Goal: Find specific page/section: Find specific page/section

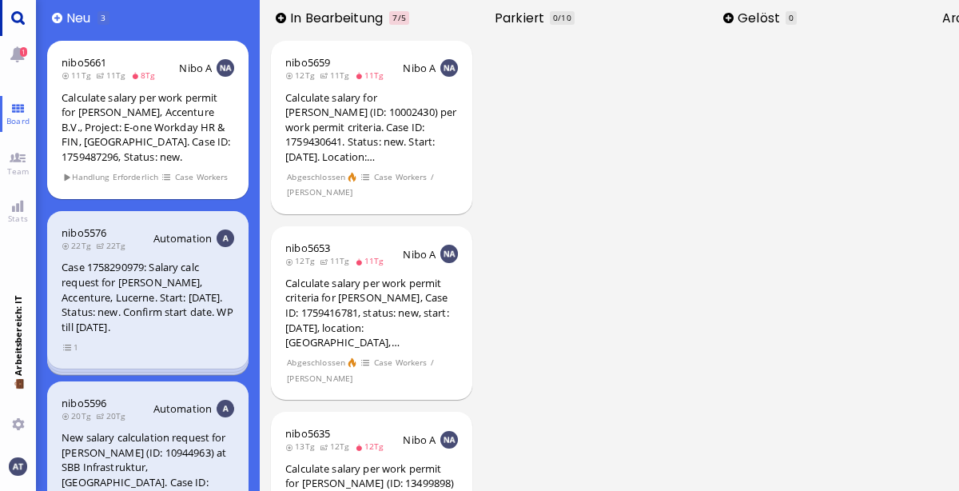
click at [31, 25] on link "Main menu" at bounding box center [18, 18] width 36 height 36
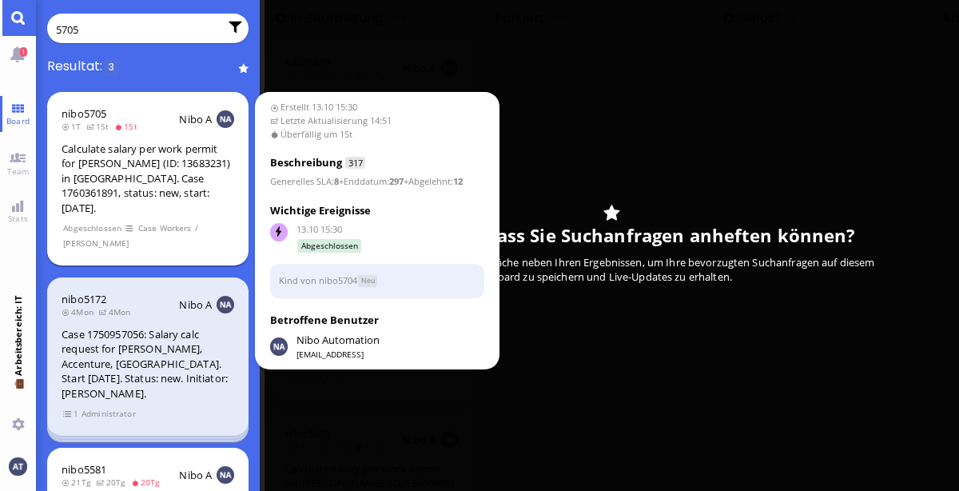
type input "5705"
click at [200, 186] on div "Calculate salary per work permit for [PERSON_NAME] (ID: 13683231) in [GEOGRAPHI…" at bounding box center [148, 179] width 173 height 74
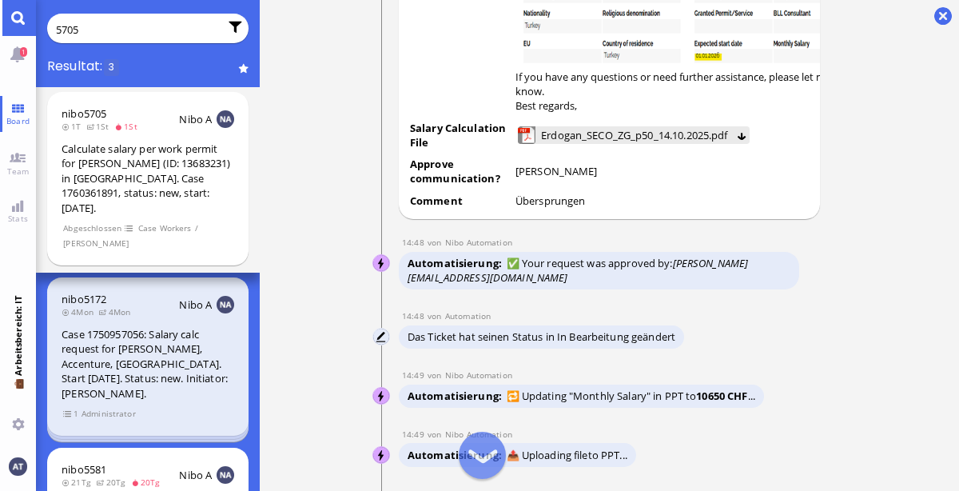
scroll to position [-1225, 0]
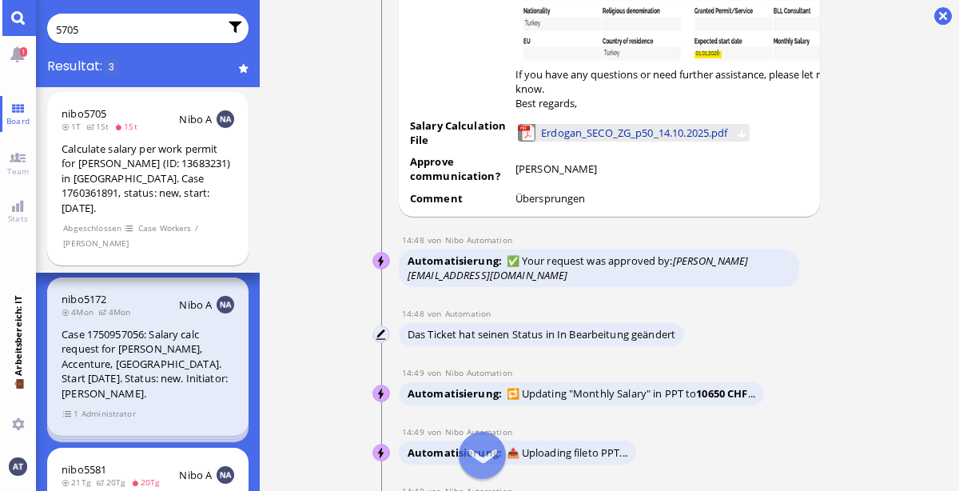
click at [612, 126] on span "Erdogan_SECO_ZG_p50_14.10.2025.pdf" at bounding box center [634, 133] width 186 height 18
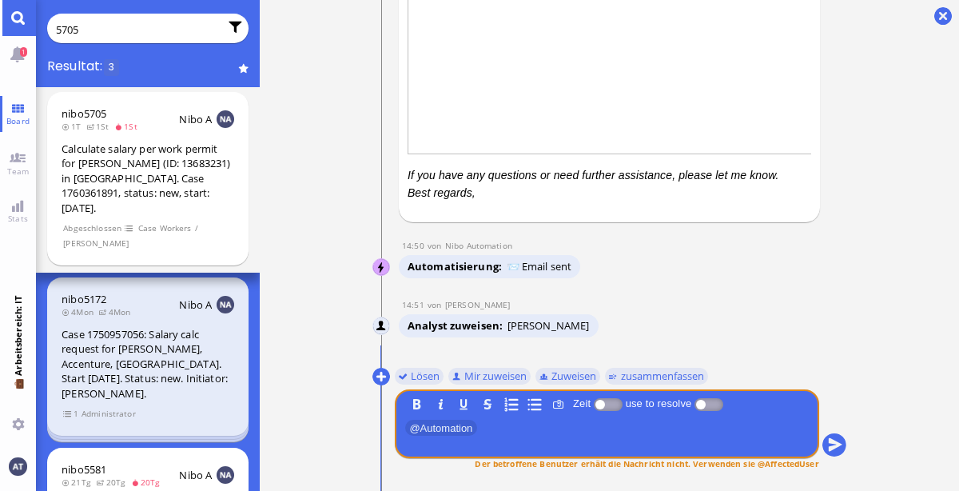
scroll to position [0, 0]
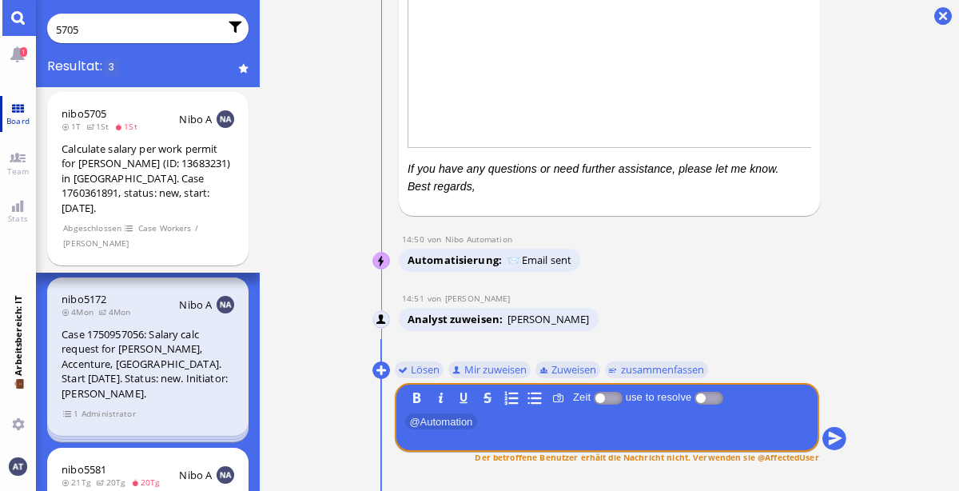
click at [18, 118] on span "Board" at bounding box center [17, 120] width 31 height 11
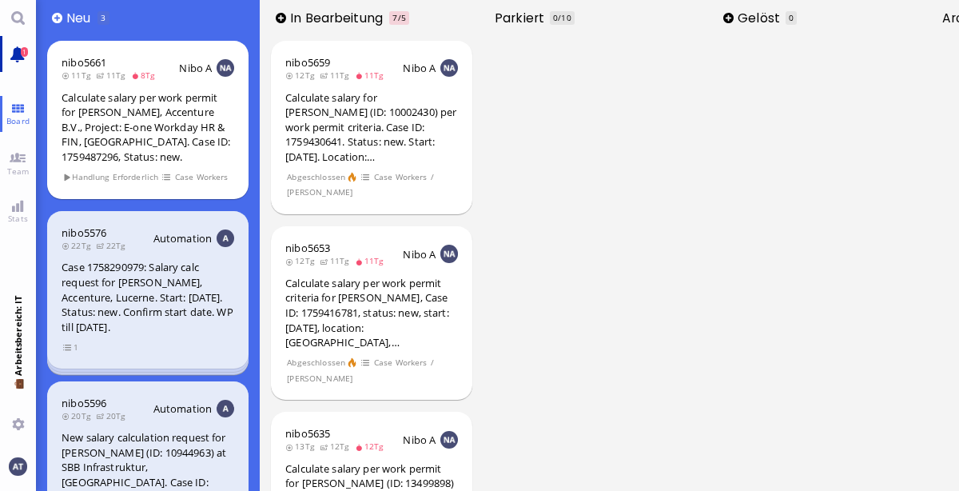
click at [24, 66] on link "1" at bounding box center [18, 54] width 36 height 36
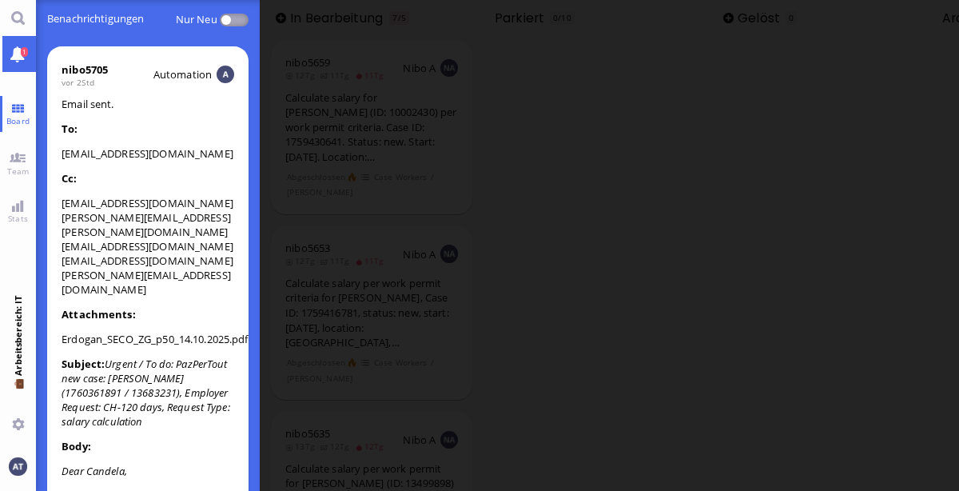
click at [167, 128] on p "To:" at bounding box center [148, 129] width 173 height 14
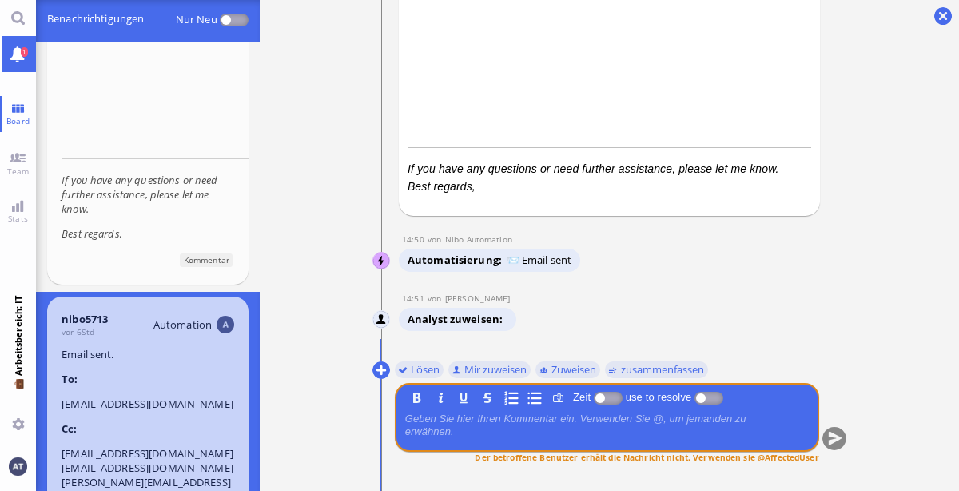
scroll to position [825, 0]
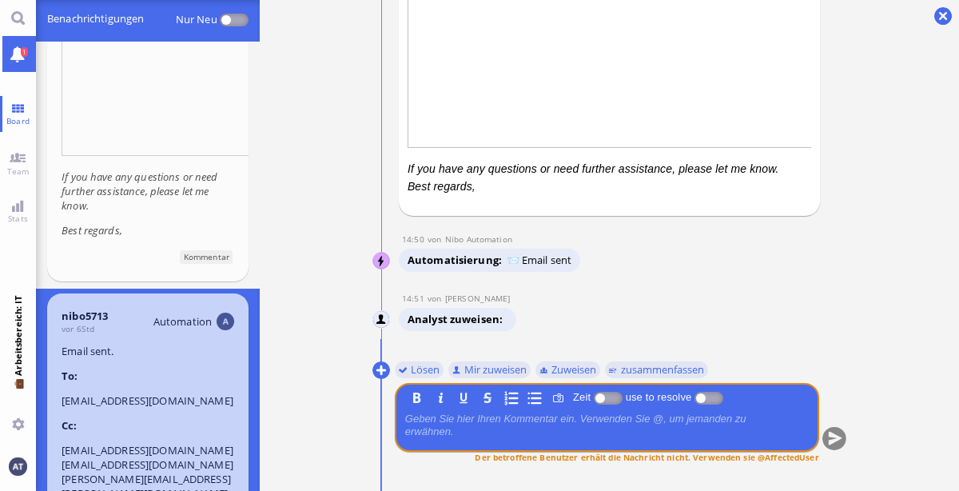
click at [161, 393] on li "[EMAIL_ADDRESS][DOMAIN_NAME]" at bounding box center [148, 400] width 173 height 14
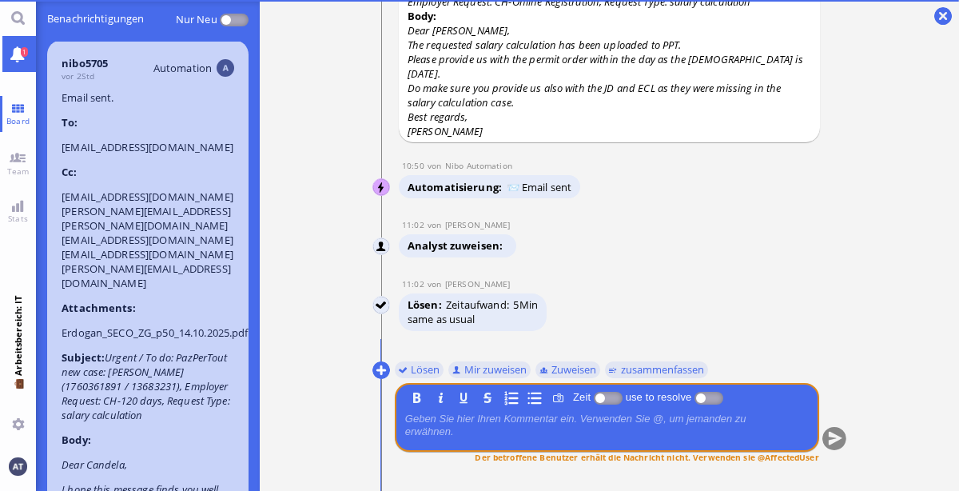
scroll to position [0, 0]
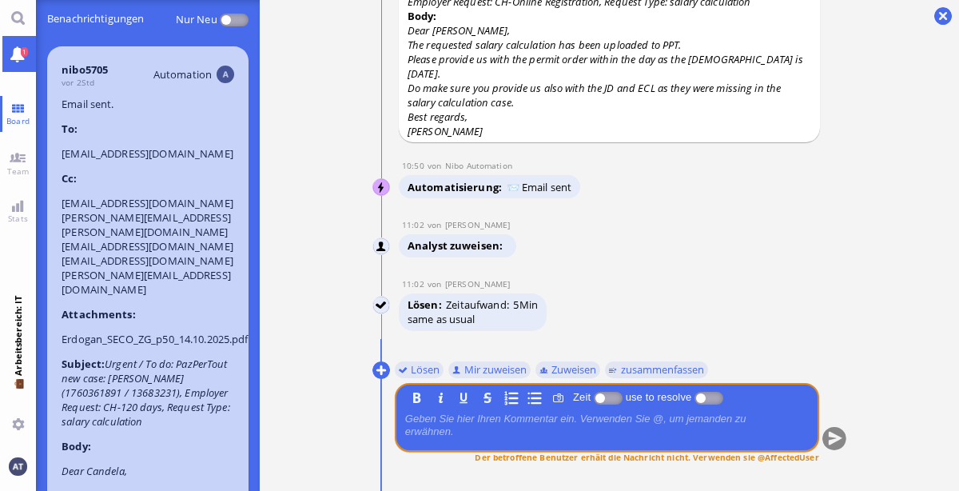
click at [174, 171] on p "Cc:" at bounding box center [148, 178] width 173 height 14
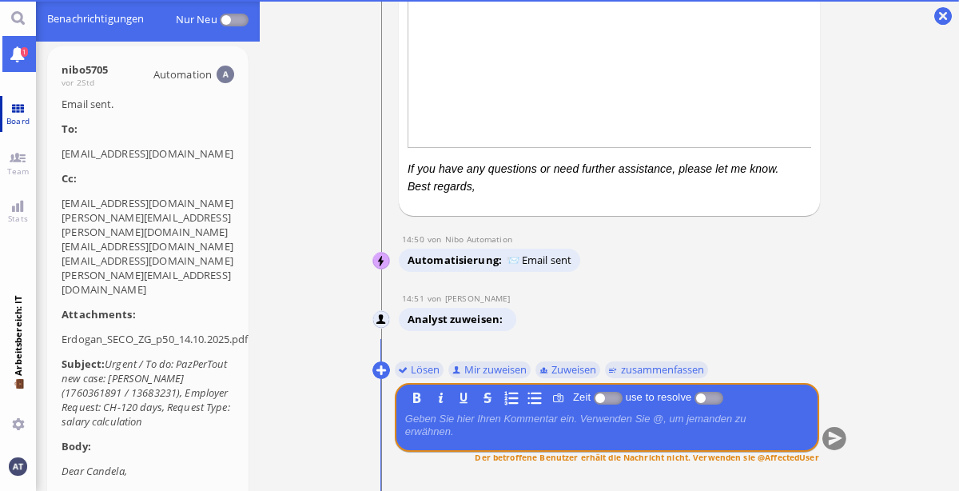
click at [22, 120] on span "Board" at bounding box center [17, 120] width 31 height 11
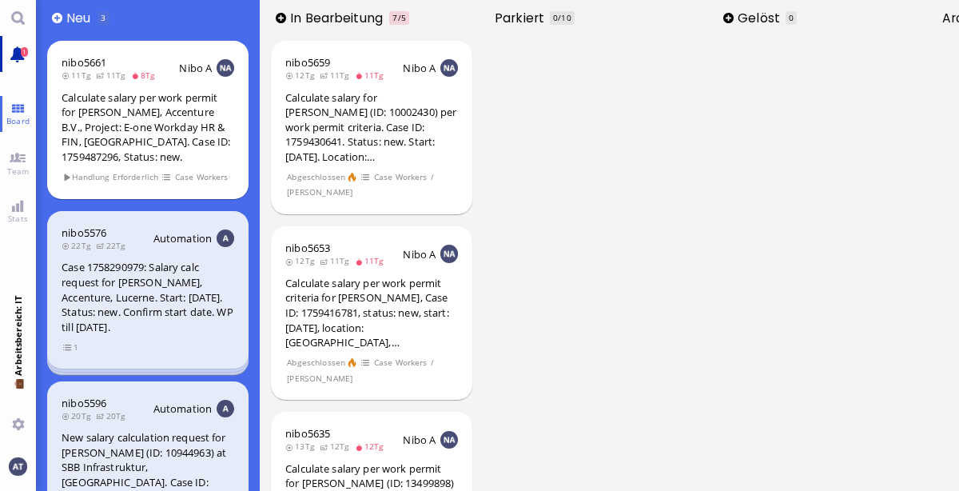
click at [15, 63] on link "1" at bounding box center [18, 54] width 36 height 36
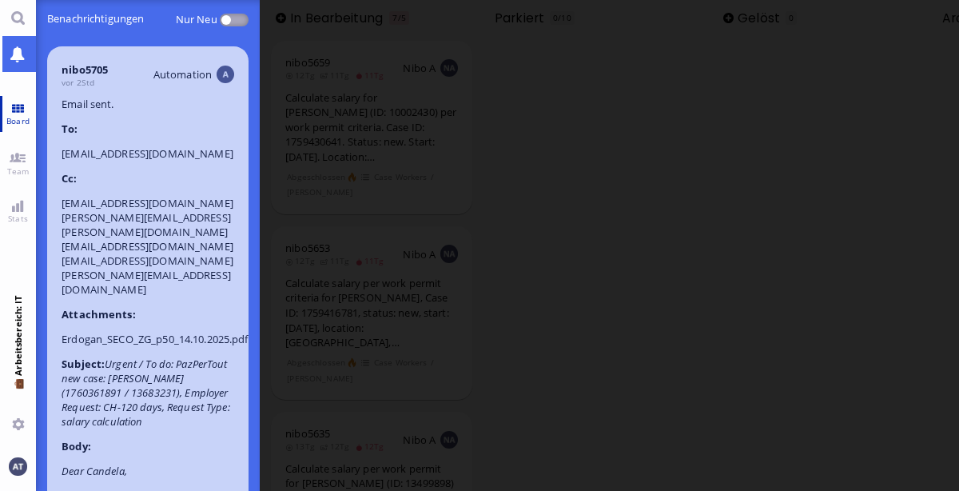
click at [25, 126] on link "Board" at bounding box center [18, 114] width 36 height 36
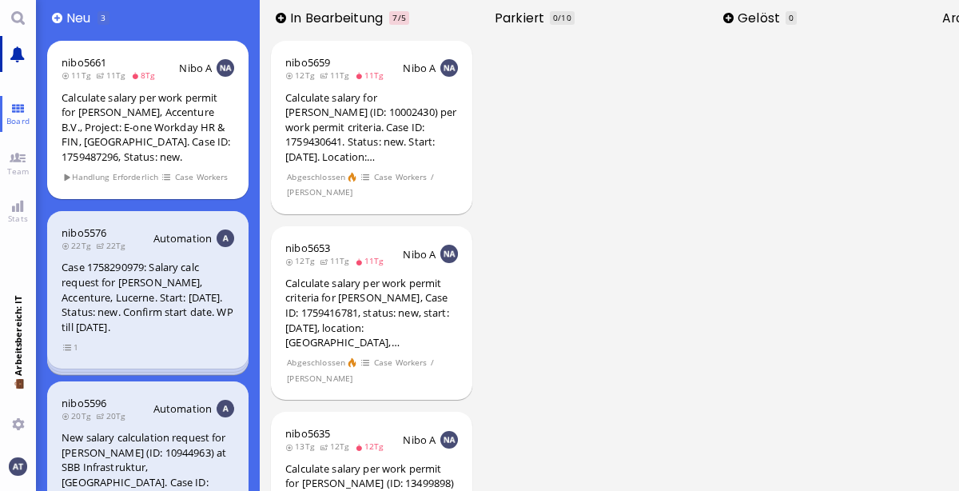
click at [17, 62] on link "Main menu" at bounding box center [18, 54] width 36 height 36
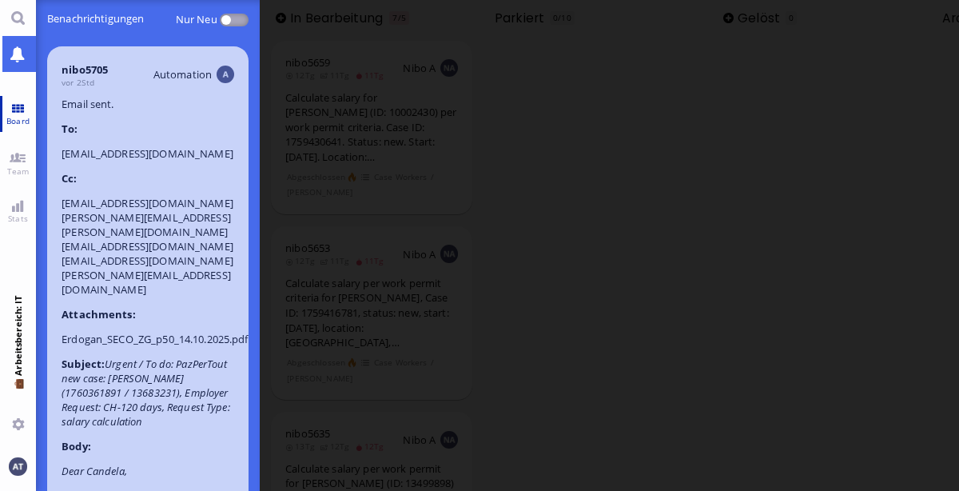
click at [20, 114] on link "Board" at bounding box center [18, 114] width 36 height 36
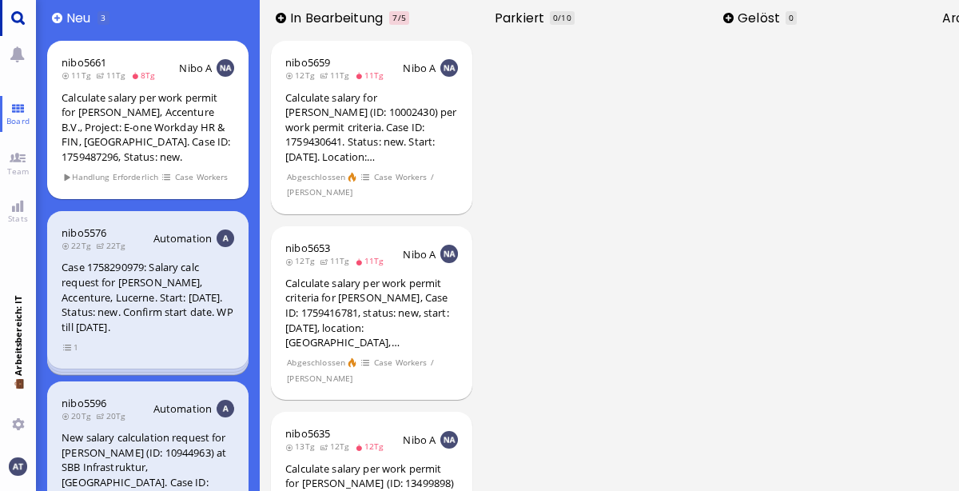
click at [21, 19] on link "Main menu" at bounding box center [18, 18] width 36 height 36
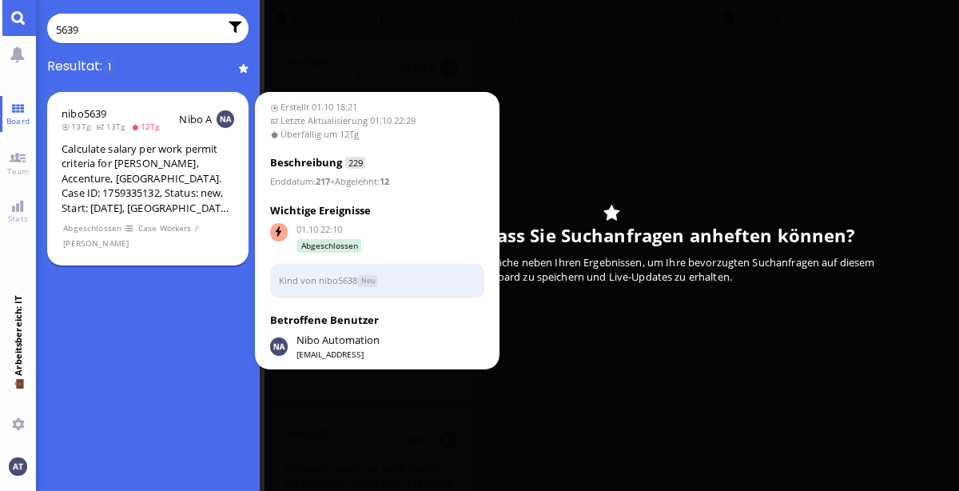
click at [215, 184] on div "Calculate salary per work permit criteria for [PERSON_NAME], Accenture, [GEOGRA…" at bounding box center [148, 179] width 173 height 74
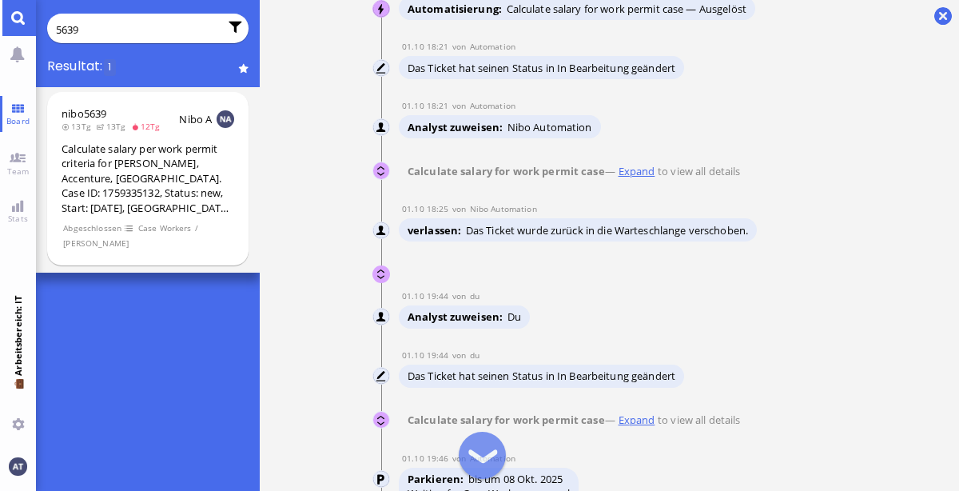
scroll to position [-6840, 0]
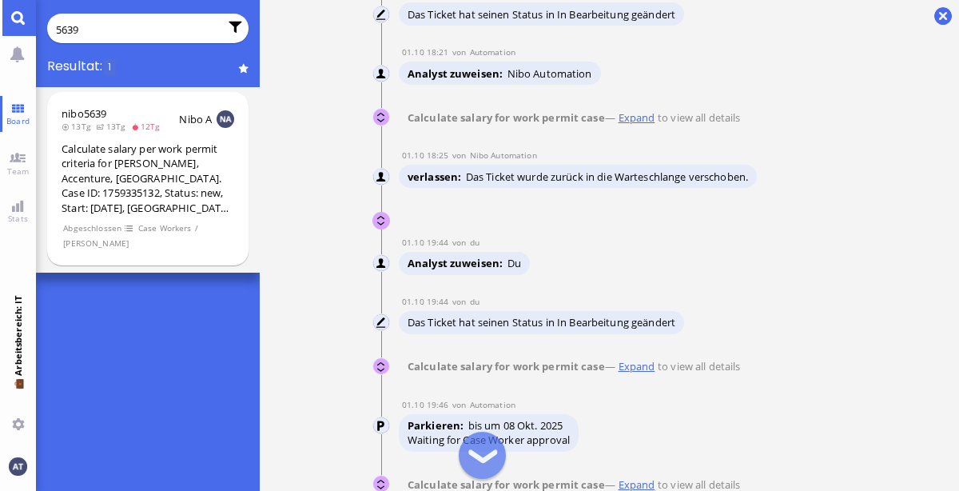
click at [377, 126] on user-view "Nibo Automation" at bounding box center [382, 117] width 18 height 18
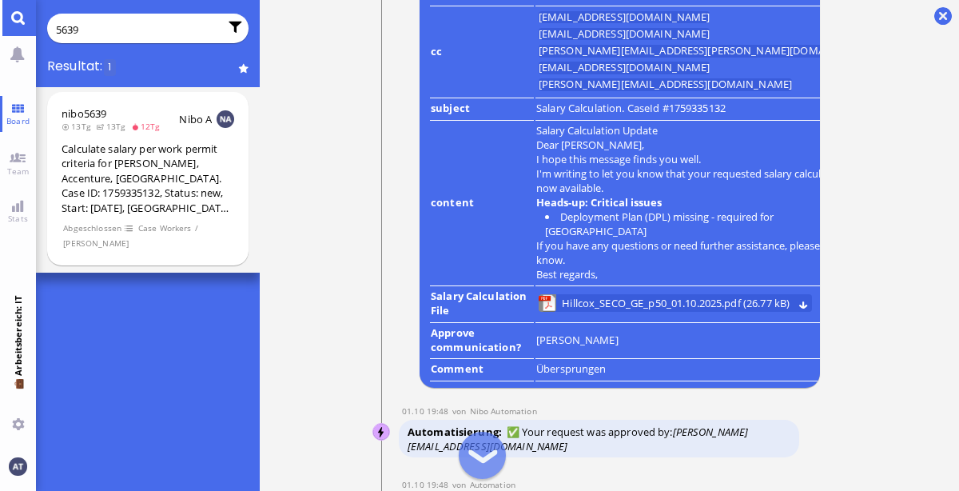
scroll to position [-2205, 0]
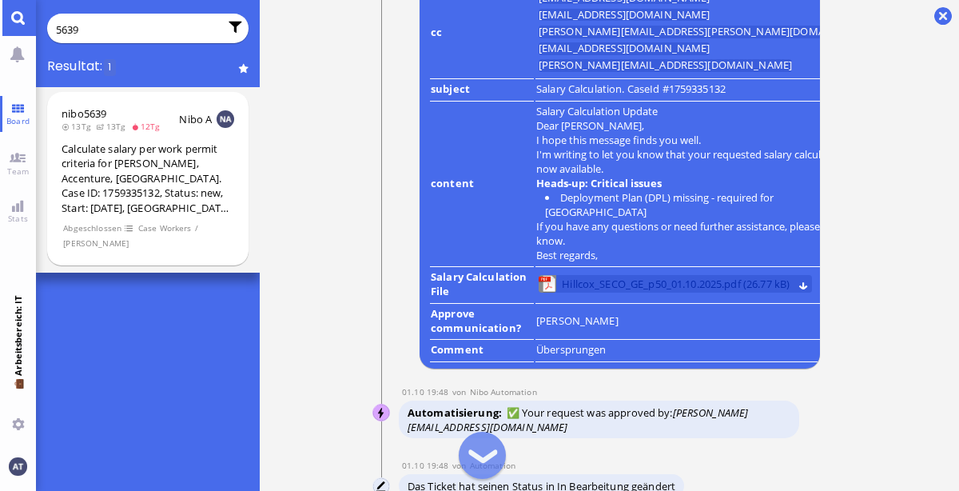
click at [652, 284] on span "Hillcox_SECO_GE_p50_01.10.2025.pdf (26.77 kB)" at bounding box center [676, 284] width 228 height 18
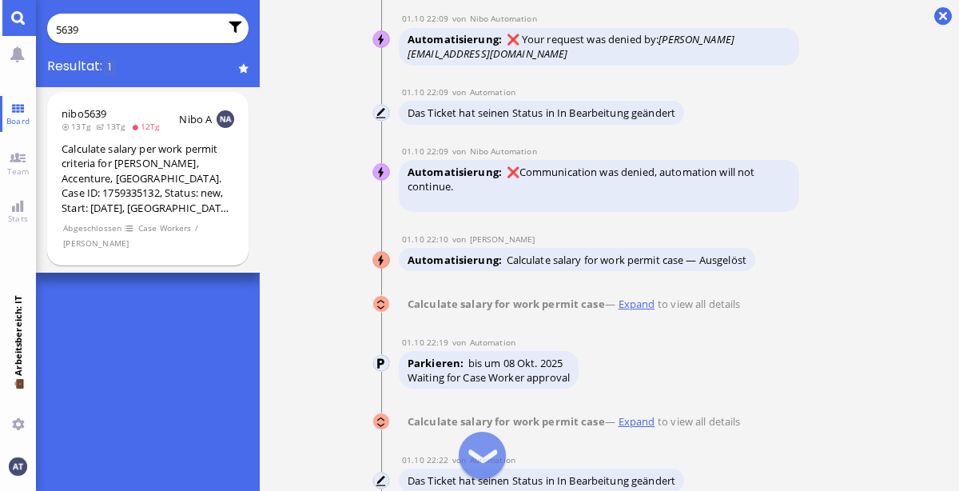
scroll to position [-1033, 0]
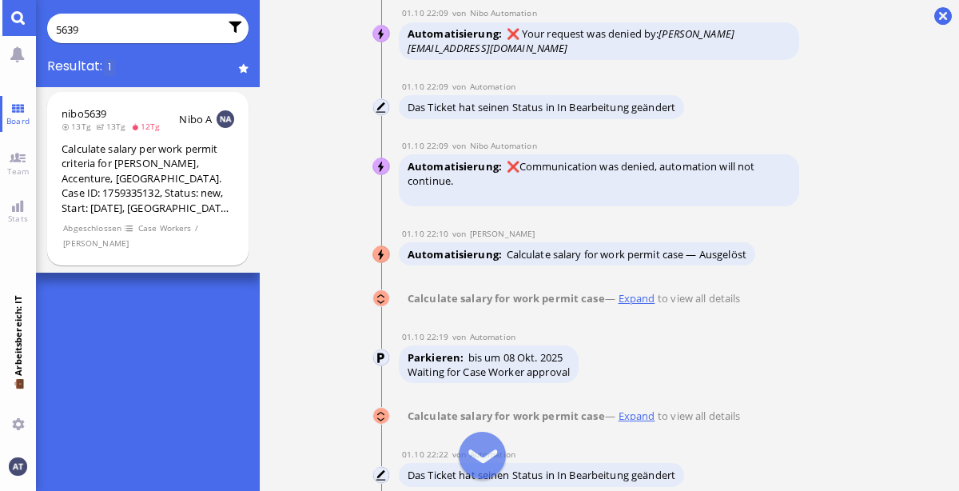
click at [383, 297] on user-view "Nibo Automation" at bounding box center [382, 298] width 18 height 18
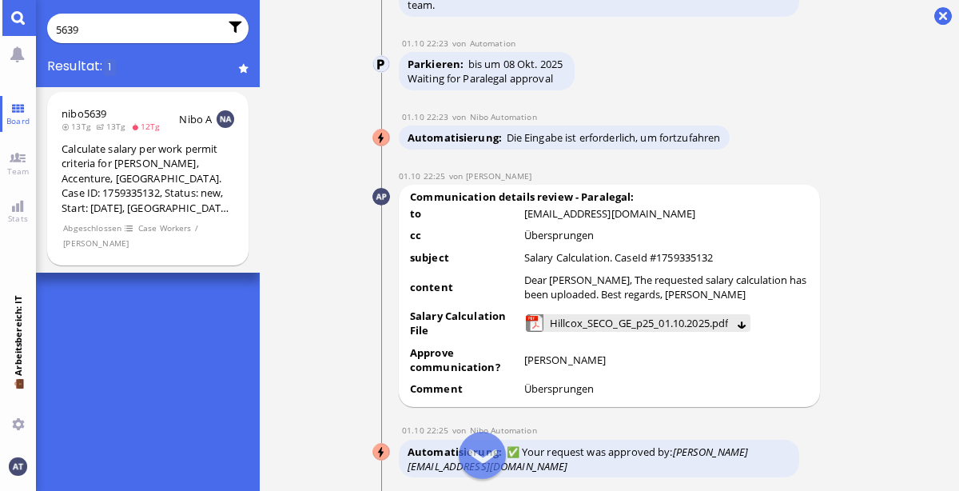
scroll to position [-1519, 0]
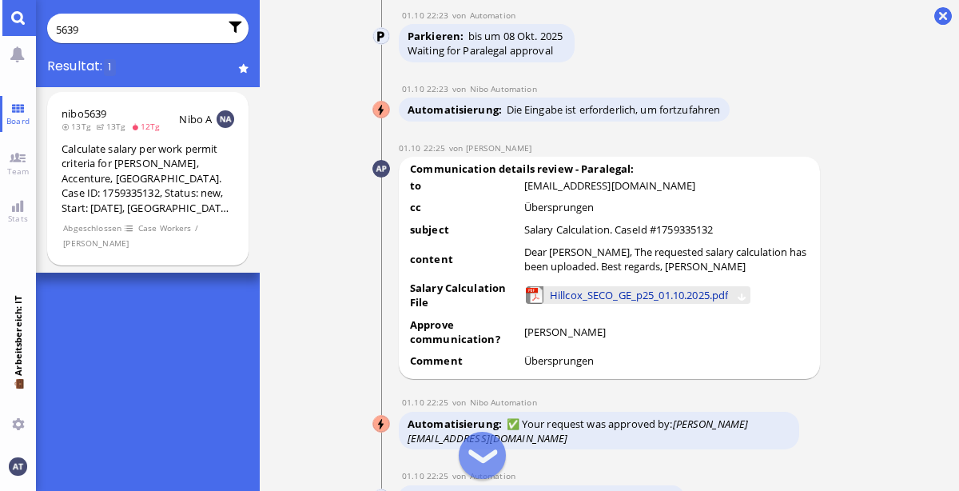
click at [641, 287] on span "Hillcox_SECO_GE_p25_01.10.2025.pdf" at bounding box center [639, 295] width 178 height 18
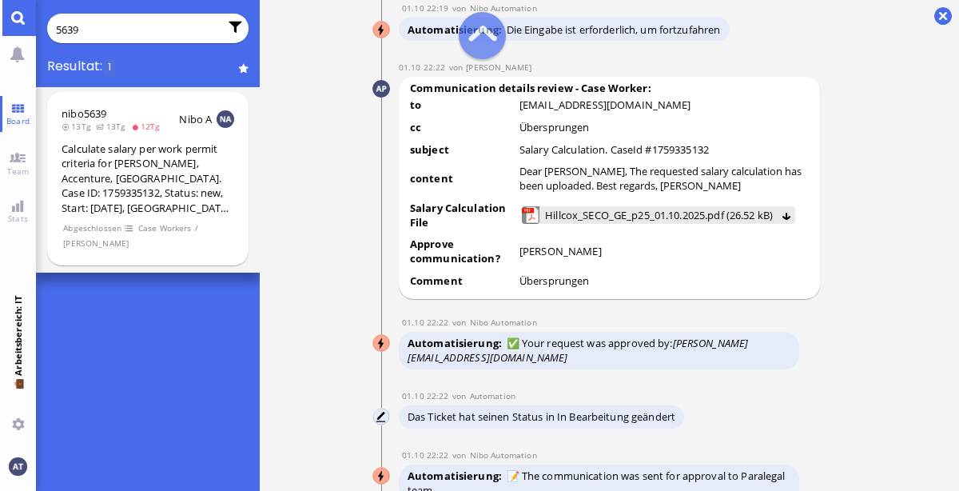
scroll to position [-2040, 0]
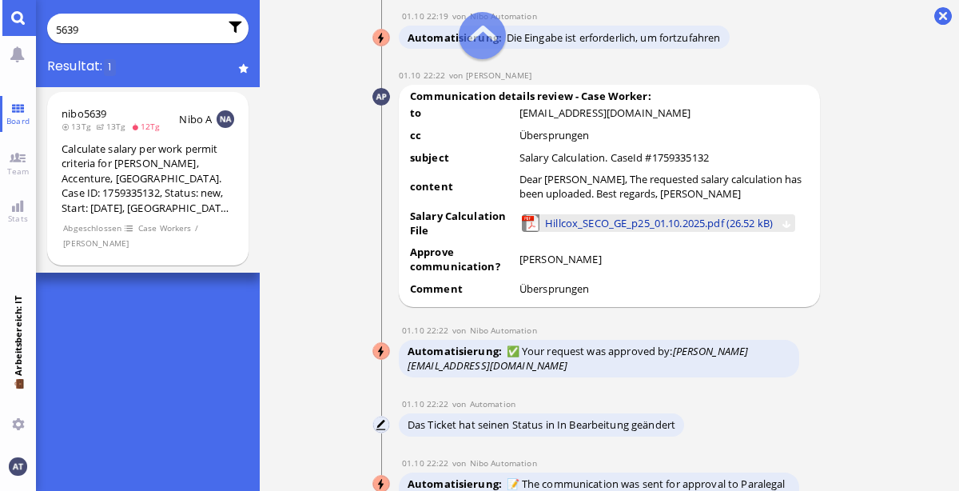
click at [566, 219] on span "Hillcox_SECO_GE_p25_01.10.2025.pdf (26.52 kB)" at bounding box center [659, 223] width 228 height 18
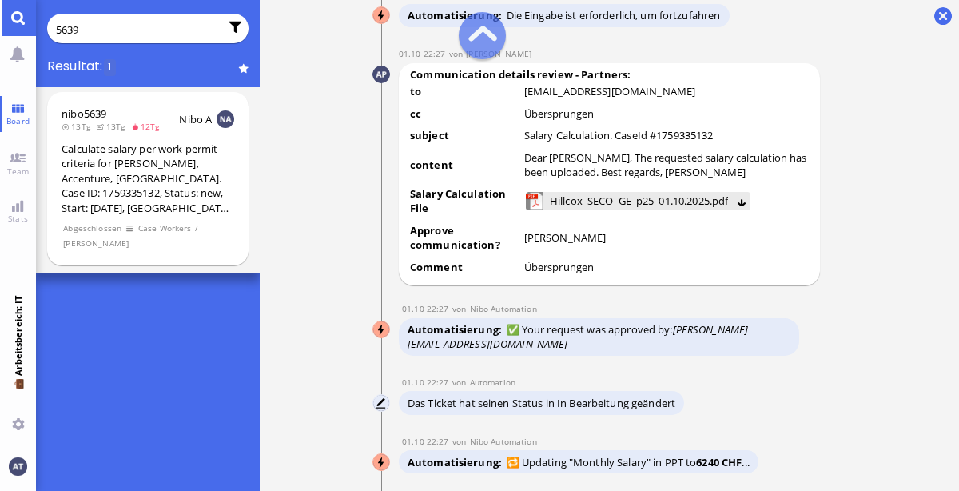
scroll to position [-850, 0]
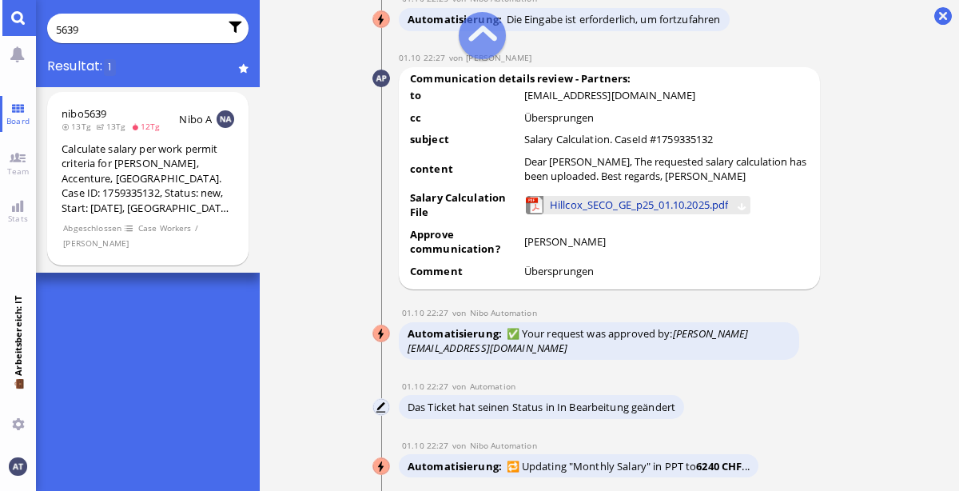
click at [576, 202] on span "Hillcox_SECO_GE_p25_01.10.2025.pdf" at bounding box center [639, 205] width 178 height 18
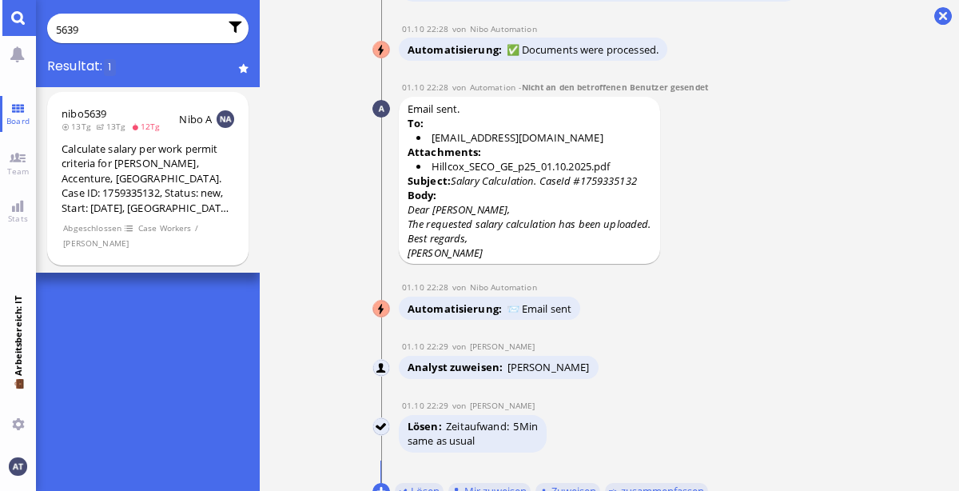
scroll to position [0, 0]
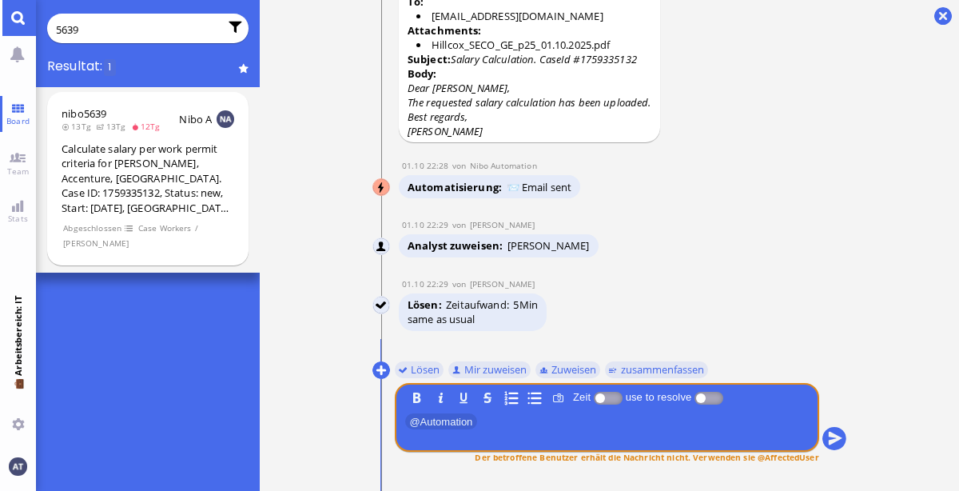
click at [123, 30] on input "5639" at bounding box center [137, 30] width 163 height 18
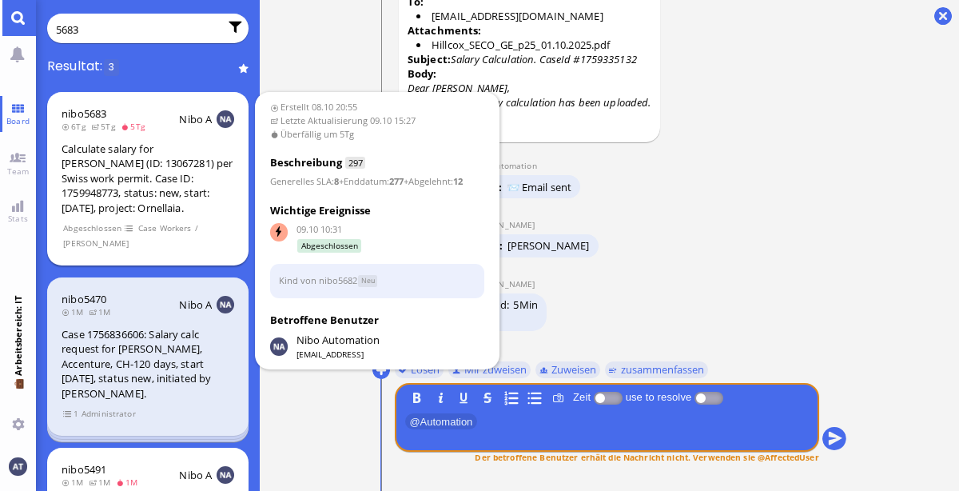
type input "5683"
click at [205, 173] on div "Calculate salary for [PERSON_NAME] (ID: 13067281) per Swiss work permit. Case I…" at bounding box center [148, 179] width 173 height 74
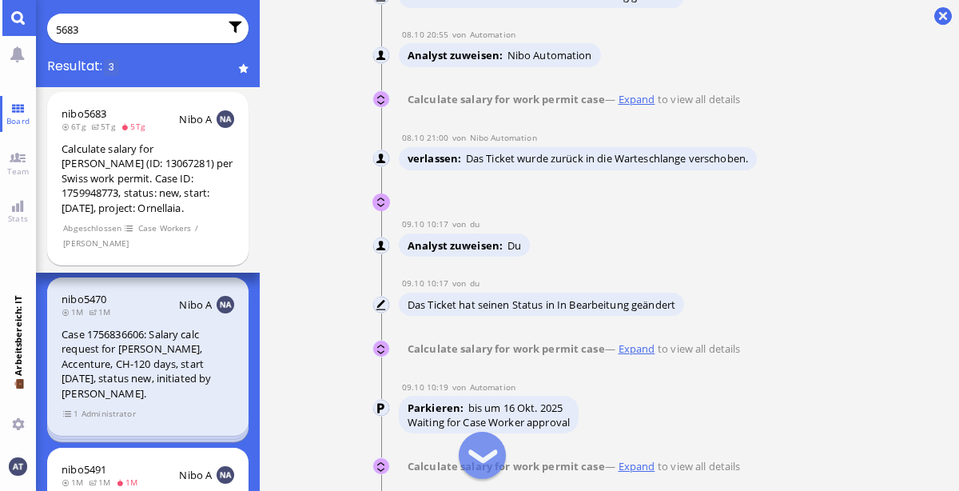
scroll to position [-7621, 0]
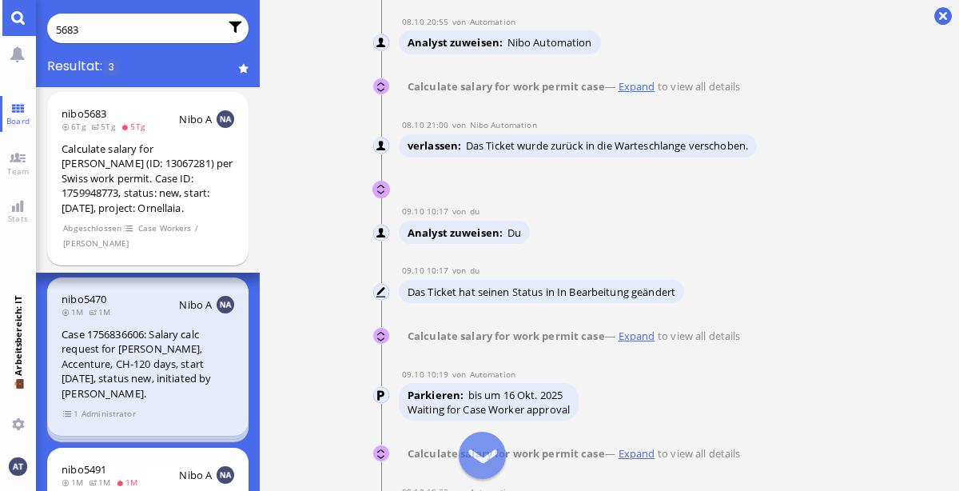
click at [385, 95] on user-view "Nibo Automation" at bounding box center [382, 87] width 18 height 18
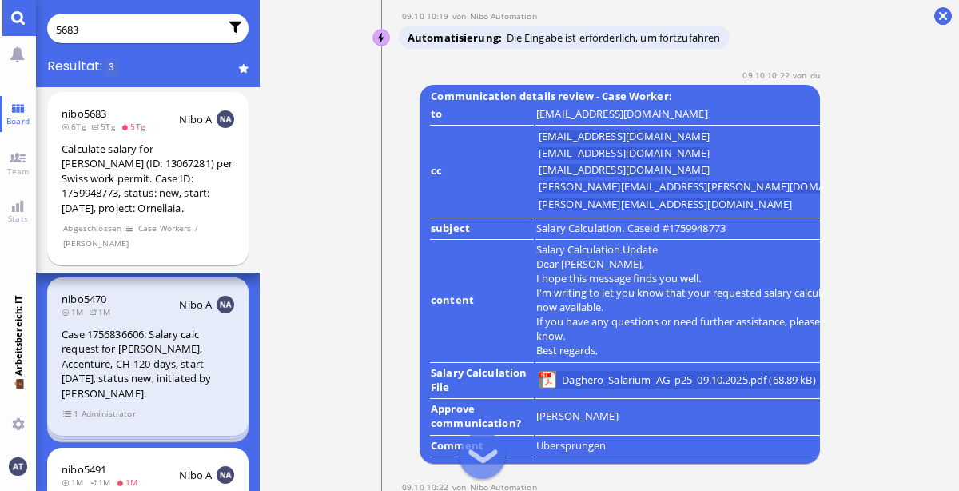
scroll to position [-2589, 0]
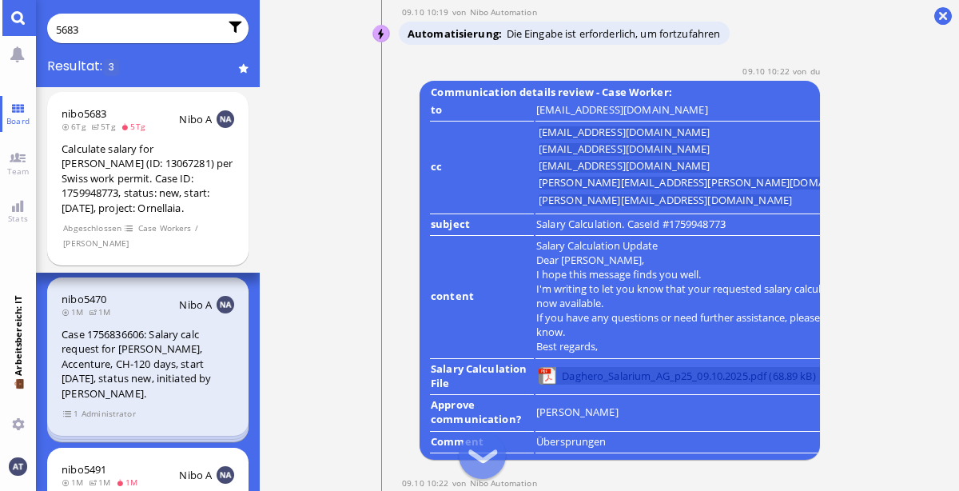
click at [613, 367] on span "Daghero_Salarium_AG_p25_09.10.2025.pdf (68.89 kB)" at bounding box center [688, 376] width 253 height 18
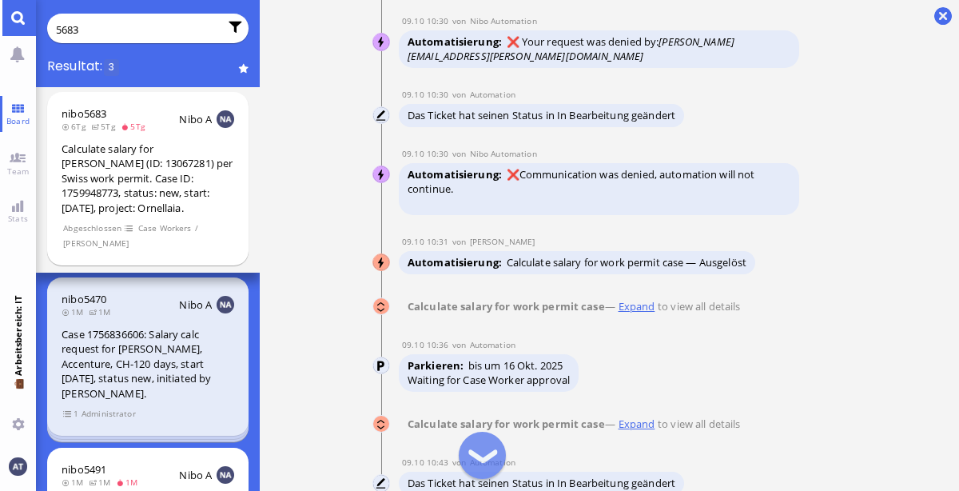
scroll to position [-1349, 0]
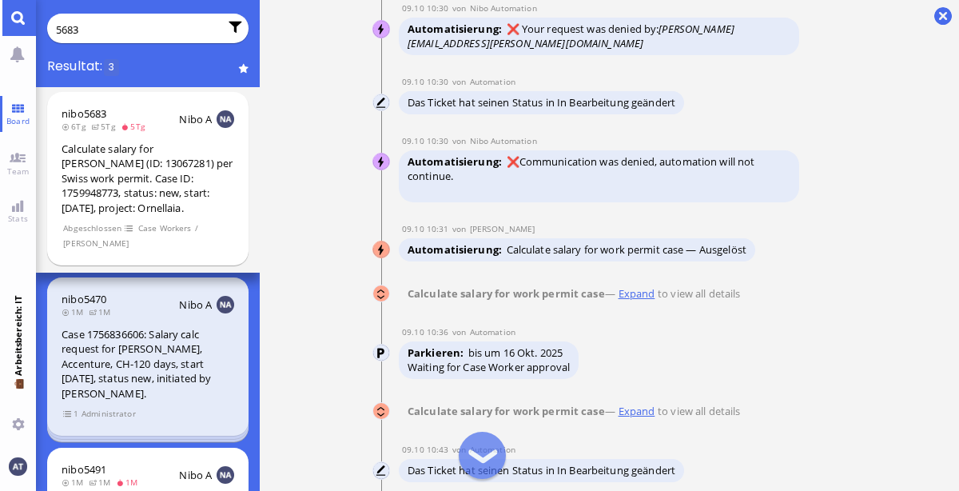
click at [378, 285] on user-view "Nibo Automation" at bounding box center [382, 294] width 18 height 18
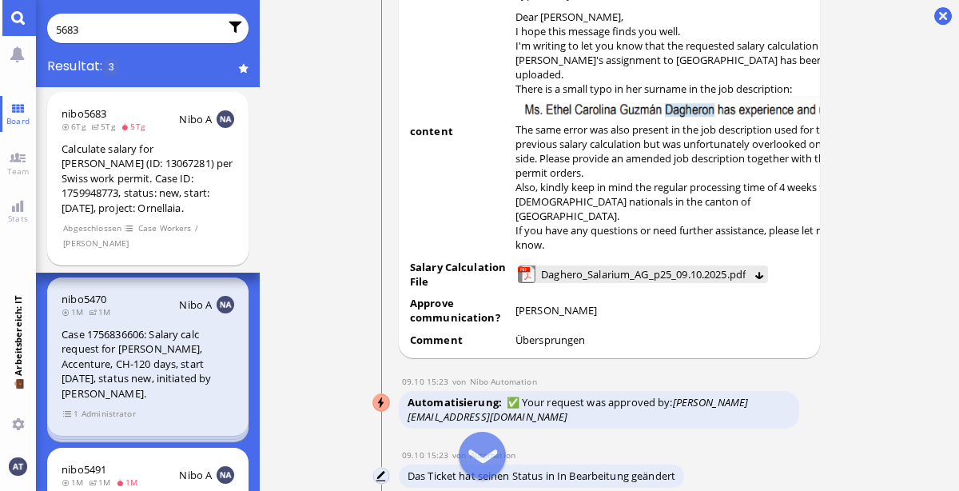
scroll to position [-1248, 0]
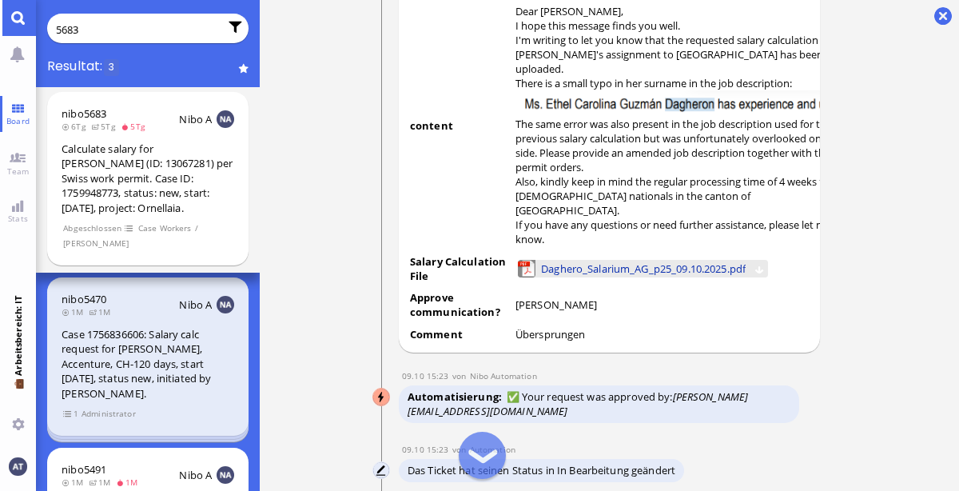
click at [606, 260] on span "Daghero_Salarium_AG_p25_09.10.2025.pdf" at bounding box center [643, 269] width 205 height 18
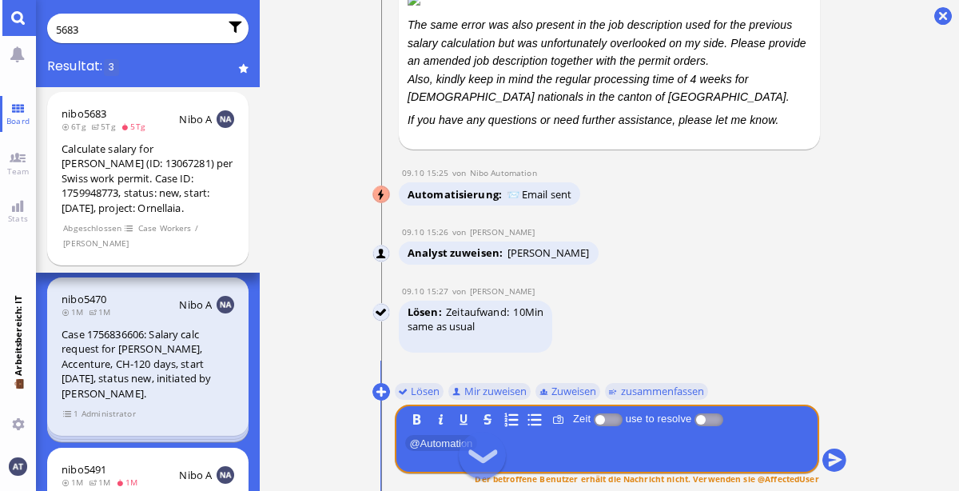
scroll to position [0, 0]
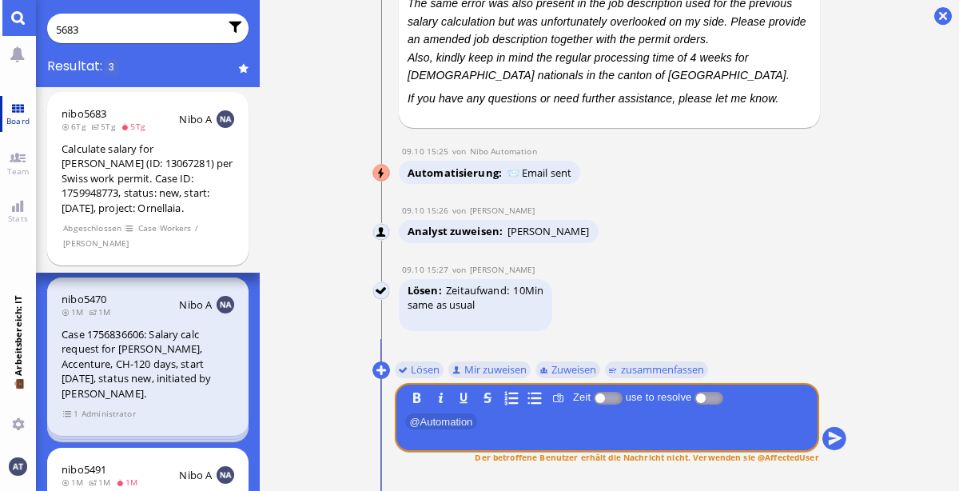
click at [13, 112] on link "Board" at bounding box center [18, 114] width 36 height 36
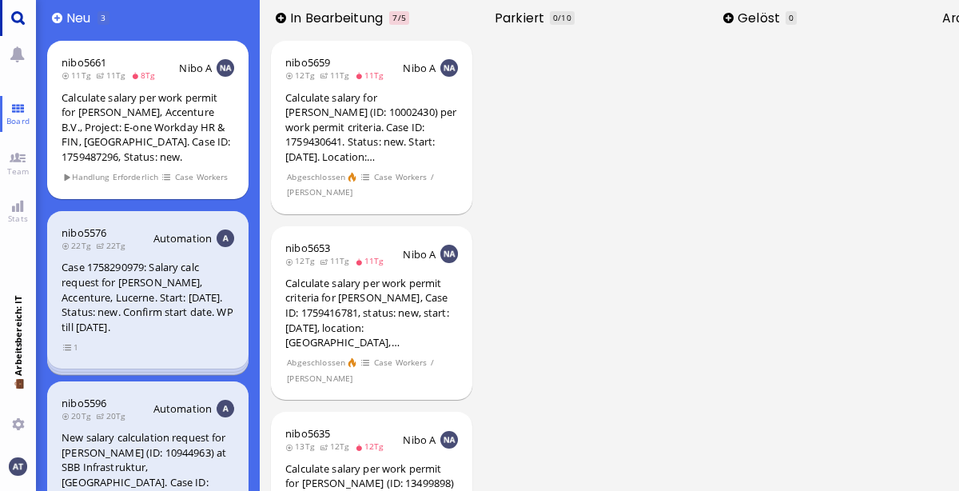
click at [21, 23] on link "Main menu" at bounding box center [18, 18] width 36 height 36
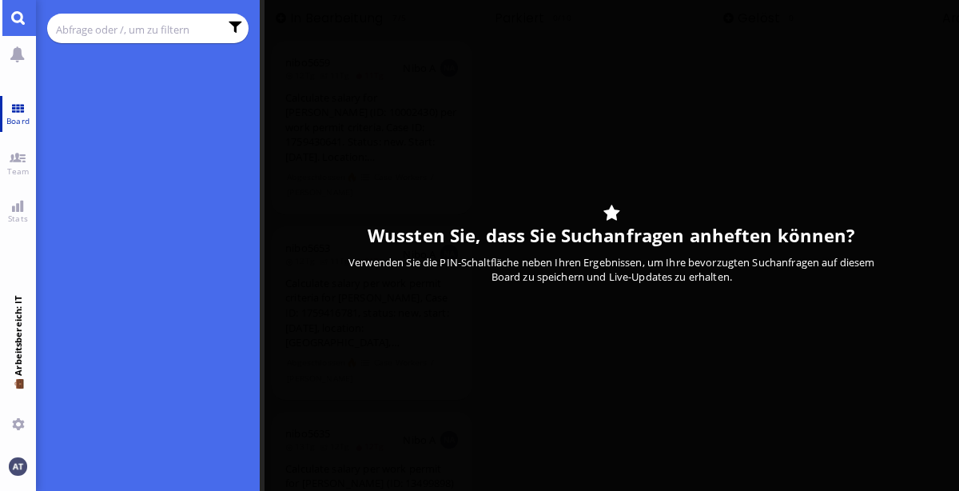
click at [22, 110] on link "Board" at bounding box center [18, 114] width 36 height 36
